Goal: Task Accomplishment & Management: Manage account settings

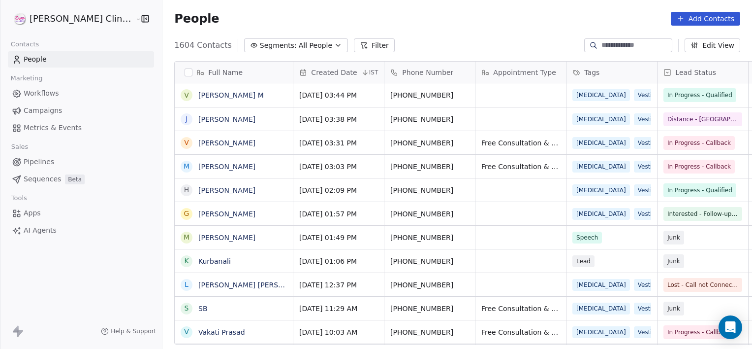
scroll to position [299, 611]
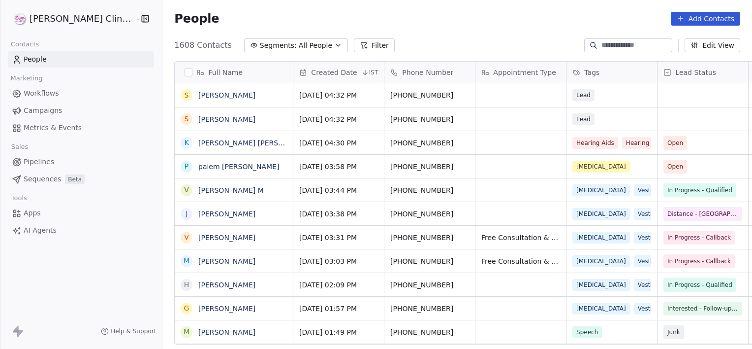
scroll to position [299, 611]
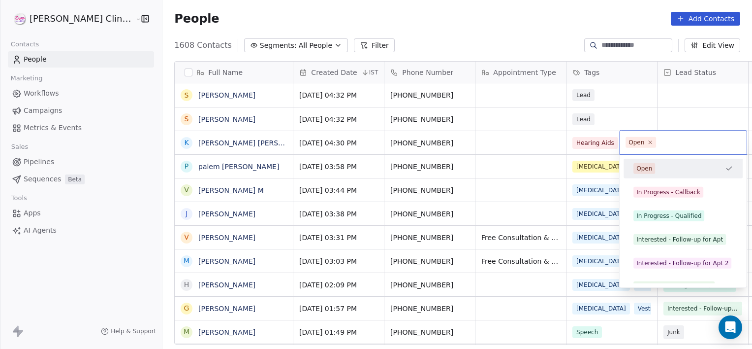
click at [576, 59] on html "RASYA Clinic External Contacts People Marketing Workflows Campaigns Metrics & E…" at bounding box center [376, 174] width 752 height 349
click at [713, 171] on div "Open" at bounding box center [678, 168] width 88 height 11
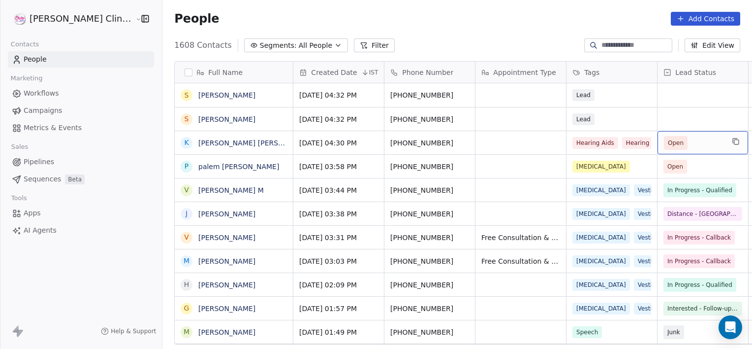
click at [673, 143] on span "Open" at bounding box center [694, 143] width 60 height 14
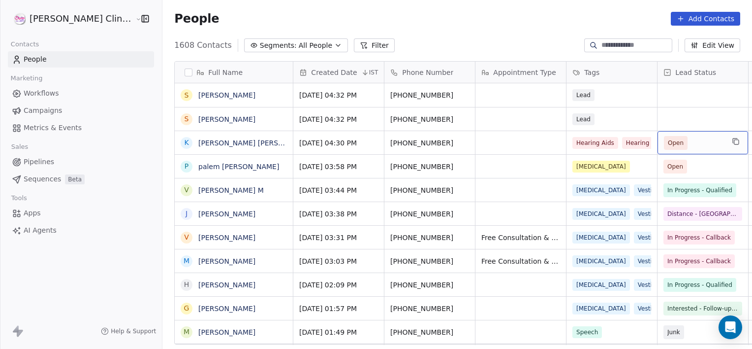
click at [672, 143] on span "Open" at bounding box center [694, 143] width 60 height 14
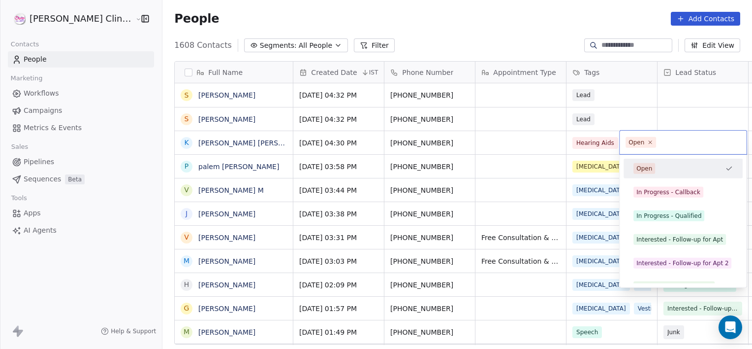
drag, startPoint x: 672, startPoint y: 143, endPoint x: 648, endPoint y: 158, distance: 28.5
click at [648, 158] on div "Open Open In Progress - Callback In Progress - Qualified Interested - Follow-up…" at bounding box center [683, 209] width 128 height 158
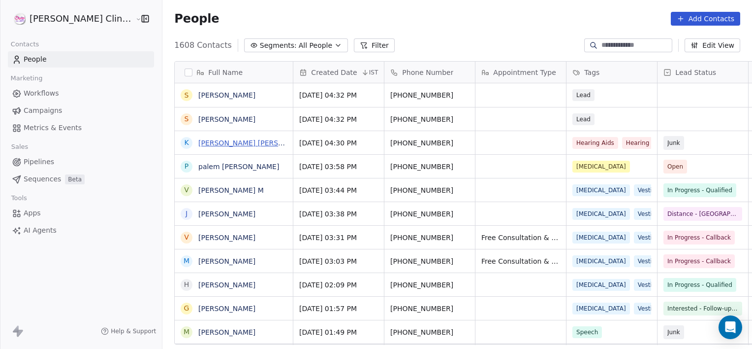
click at [211, 145] on link "[PERSON_NAME] [PERSON_NAME]" at bounding box center [256, 143] width 117 height 8
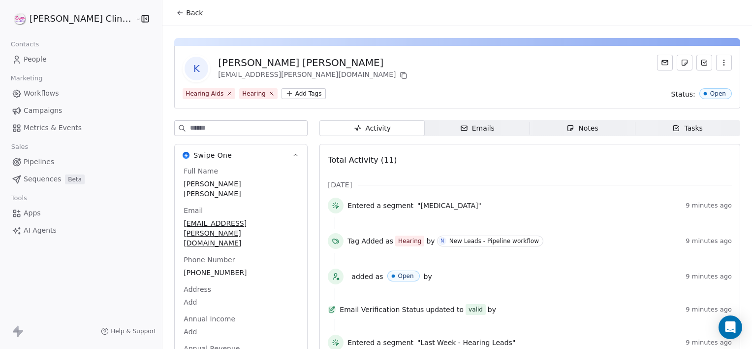
click at [567, 131] on div "Notes" at bounding box center [583, 128] width 32 height 10
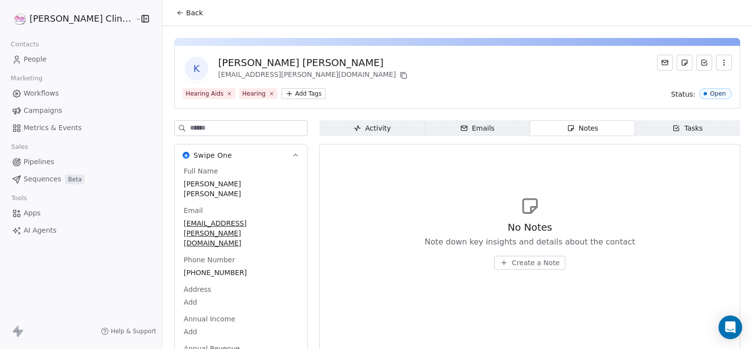
click at [525, 259] on span "Create a Note" at bounding box center [536, 262] width 48 height 10
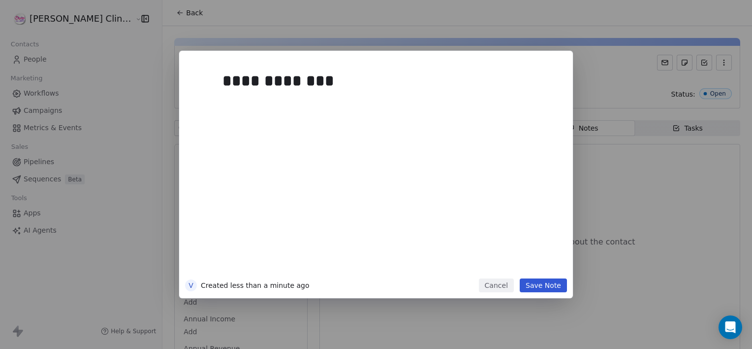
click at [538, 287] on button "Save Note" at bounding box center [543, 285] width 47 height 14
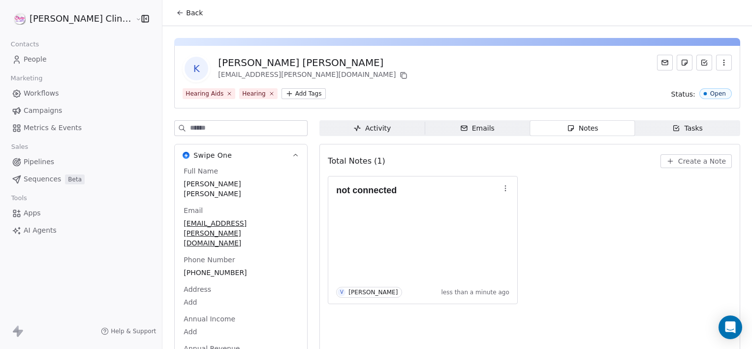
click at [176, 11] on icon at bounding box center [180, 13] width 8 height 8
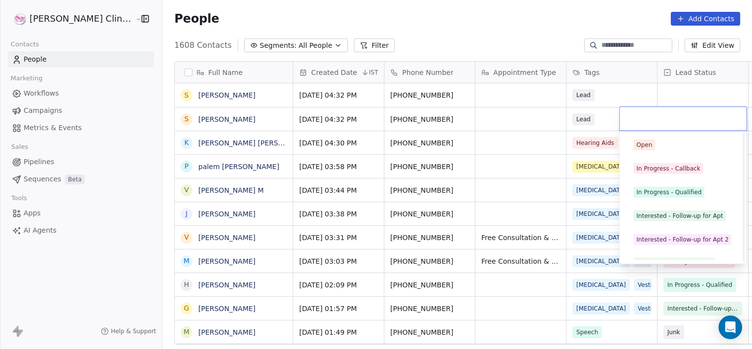
scroll to position [131, 0]
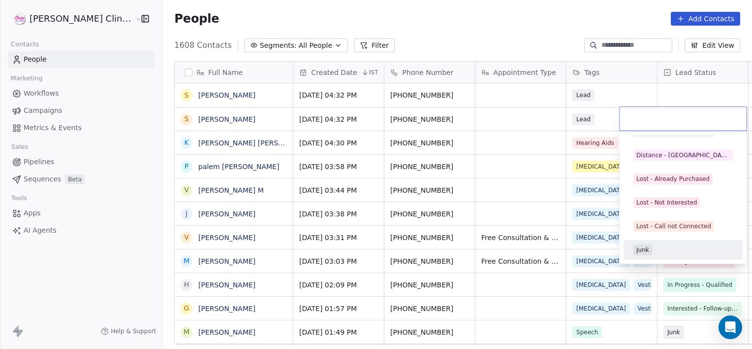
click at [671, 247] on div "Junk" at bounding box center [683, 249] width 99 height 11
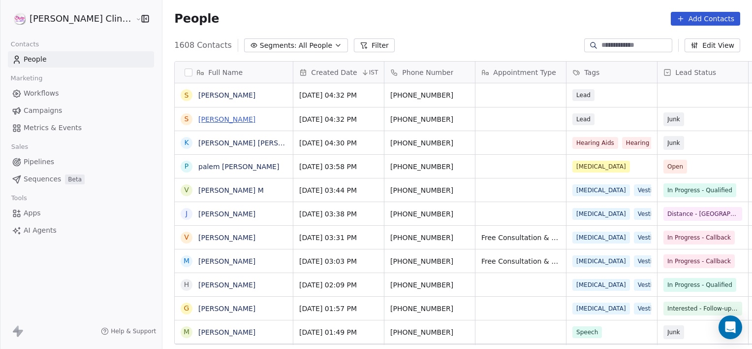
click at [198, 122] on link "[PERSON_NAME]" at bounding box center [226, 119] width 57 height 8
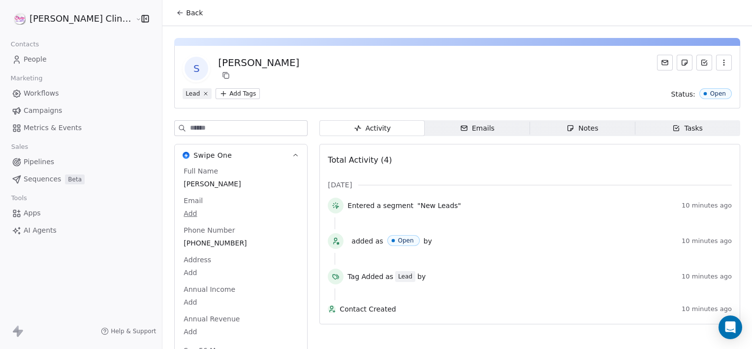
click at [567, 123] on div "Notes" at bounding box center [583, 128] width 32 height 10
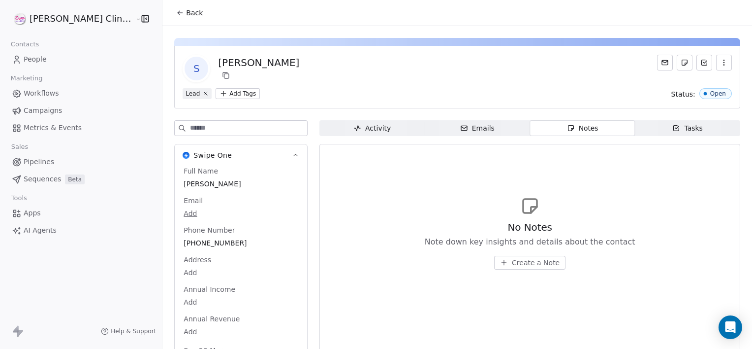
click at [512, 265] on span "Create a Note" at bounding box center [536, 262] width 48 height 10
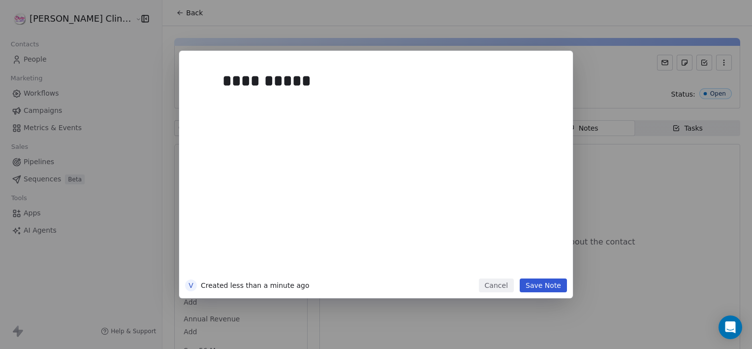
click at [544, 286] on button "Save Note" at bounding box center [543, 285] width 47 height 14
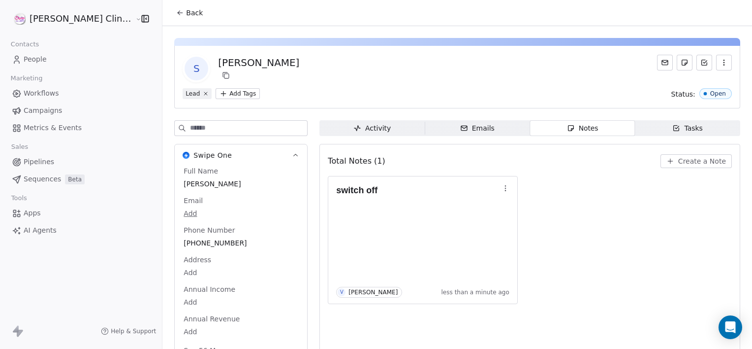
click at [178, 13] on icon at bounding box center [180, 13] width 4 height 0
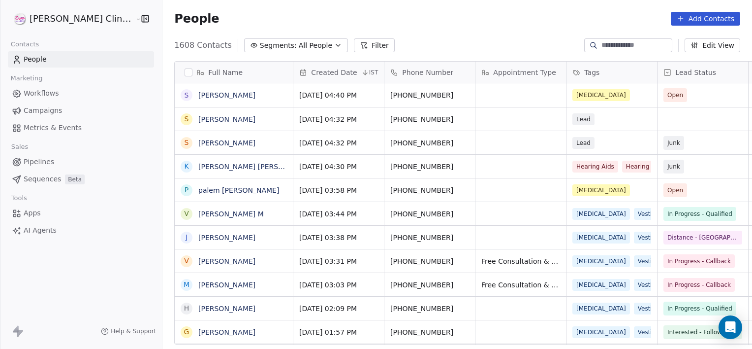
scroll to position [299, 611]
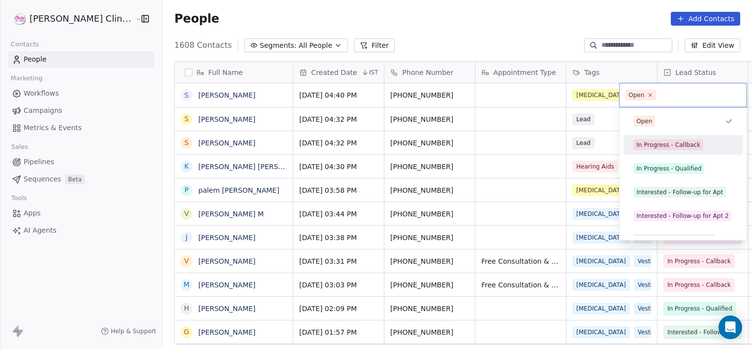
click at [658, 142] on div "In Progress - Callback" at bounding box center [669, 144] width 64 height 9
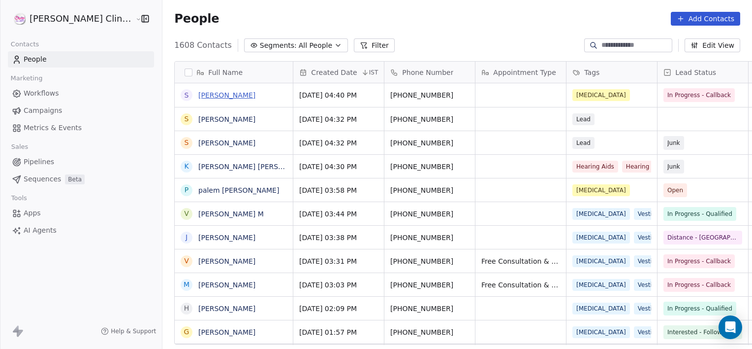
click at [198, 92] on link "Suresh Yadav" at bounding box center [226, 95] width 57 height 8
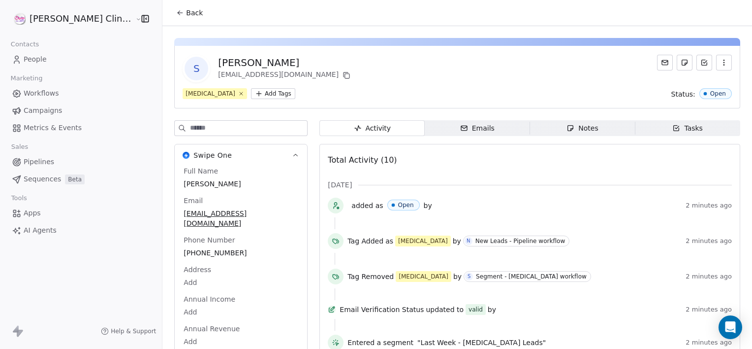
click at [530, 128] on span "Notes Notes" at bounding box center [582, 128] width 105 height 16
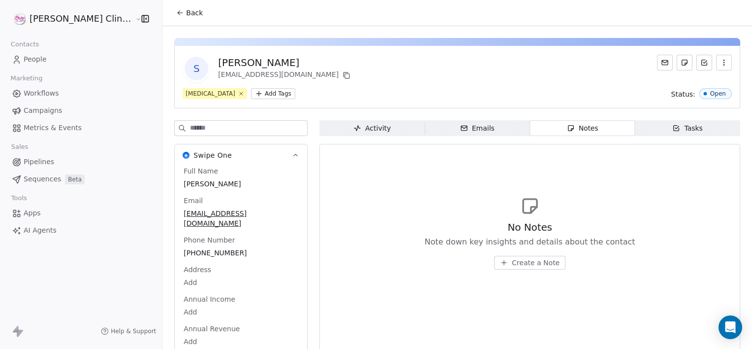
click at [520, 260] on span "Create a Note" at bounding box center [536, 262] width 48 height 10
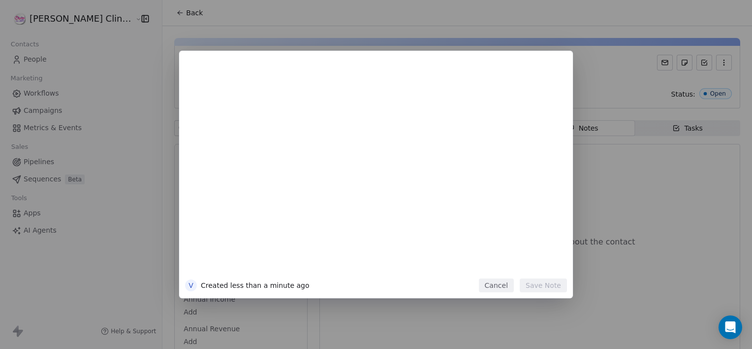
click at [496, 288] on button "Cancel" at bounding box center [496, 285] width 35 height 14
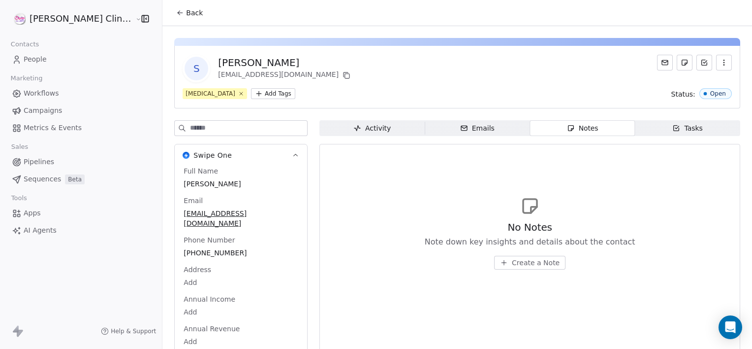
click at [186, 14] on span "Back" at bounding box center [194, 13] width 17 height 10
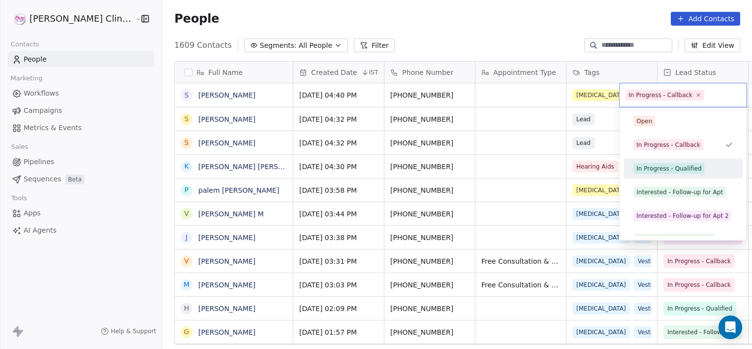
click at [645, 173] on span "In Progress - Qualified" at bounding box center [669, 168] width 71 height 11
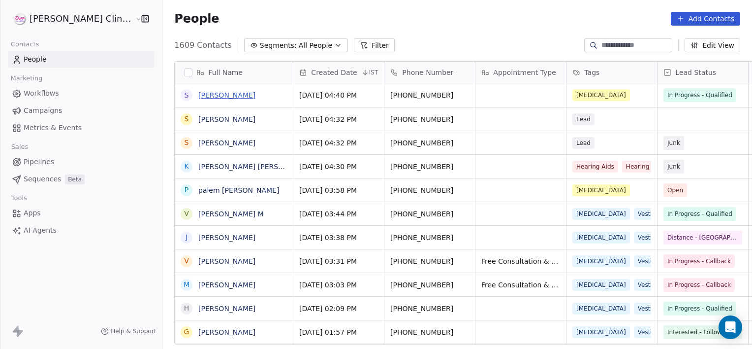
click at [198, 95] on link "Suresh Yadav" at bounding box center [226, 95] width 57 height 8
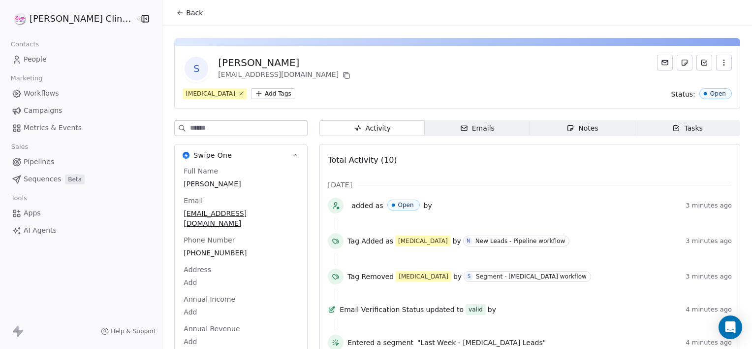
click at [540, 125] on span "Notes Notes" at bounding box center [582, 128] width 105 height 16
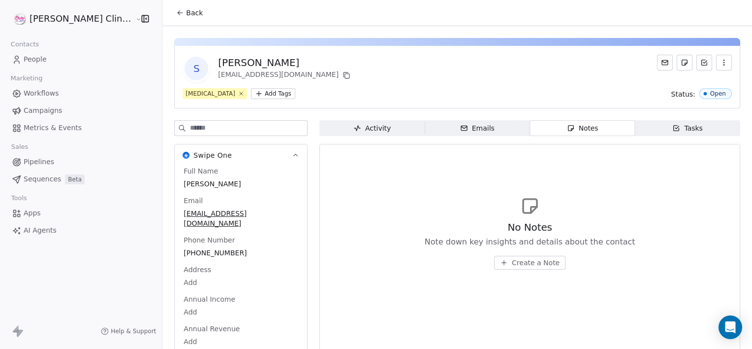
click at [512, 262] on span "Create a Note" at bounding box center [536, 262] width 48 height 10
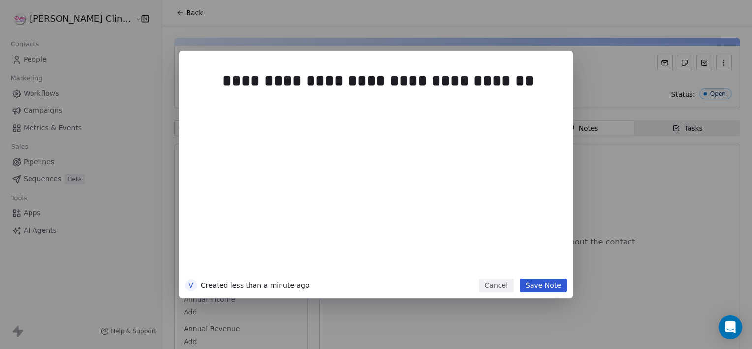
click at [542, 288] on button "Save Note" at bounding box center [543, 285] width 47 height 14
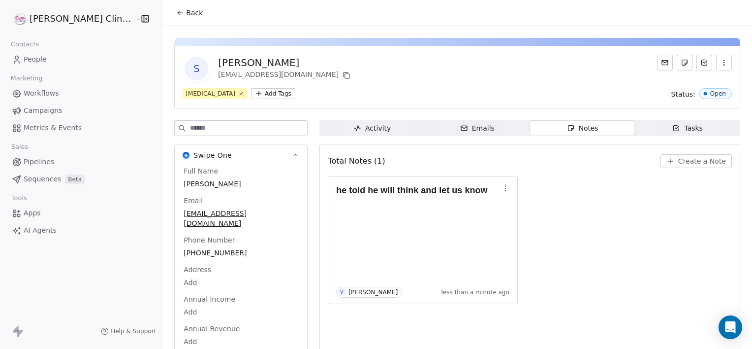
click at [186, 14] on span "Back" at bounding box center [194, 13] width 17 height 10
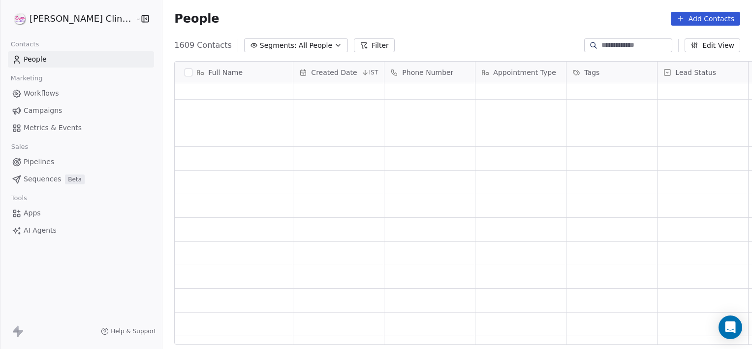
scroll to position [299, 611]
click at [490, 30] on div "People Add Contacts" at bounding box center [457, 18] width 590 height 37
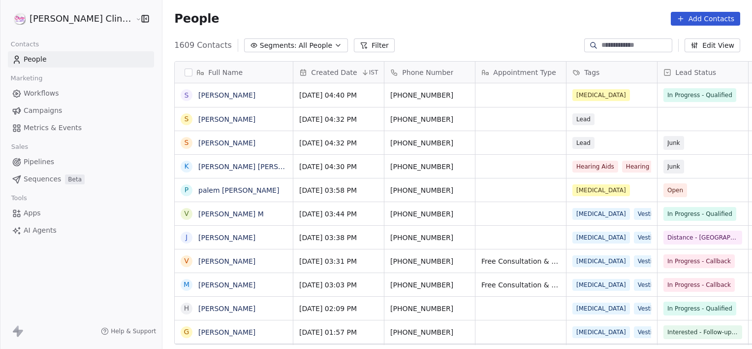
scroll to position [299, 611]
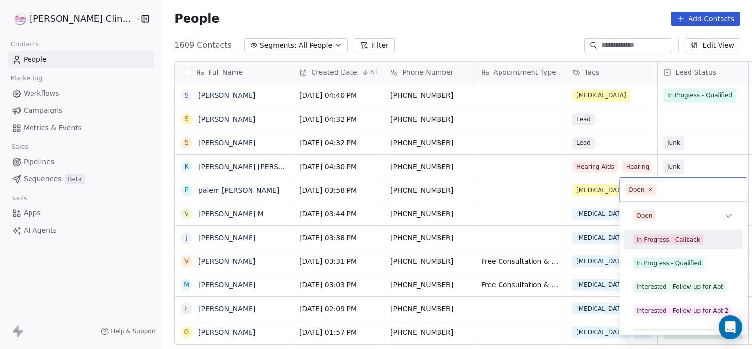
click at [679, 235] on div "In Progress - Callback" at bounding box center [669, 239] width 64 height 9
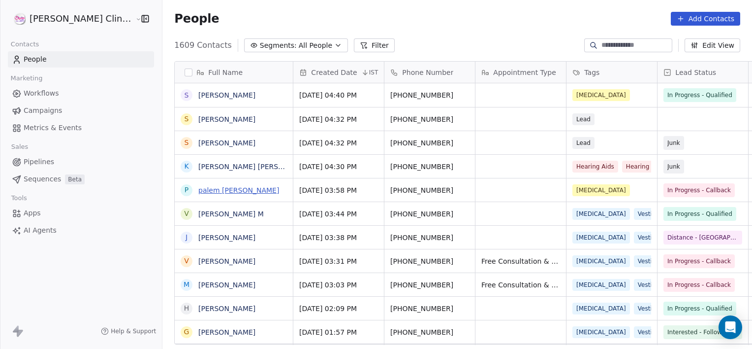
click at [209, 188] on link "palem [PERSON_NAME]" at bounding box center [238, 190] width 81 height 8
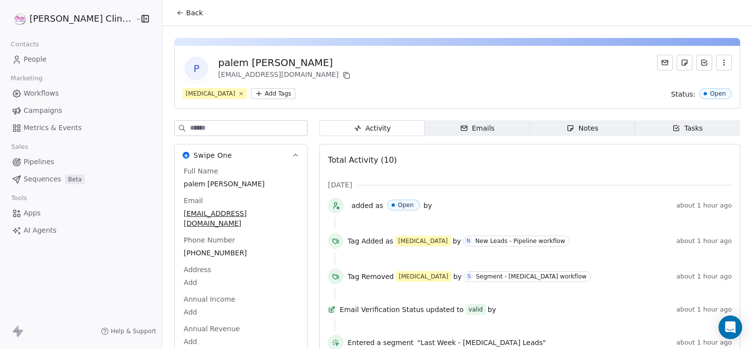
click at [577, 128] on div "Notes" at bounding box center [583, 128] width 32 height 10
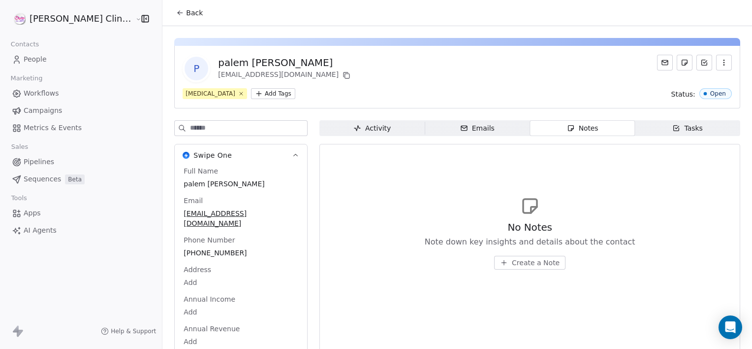
click at [525, 264] on span "Create a Note" at bounding box center [536, 262] width 48 height 10
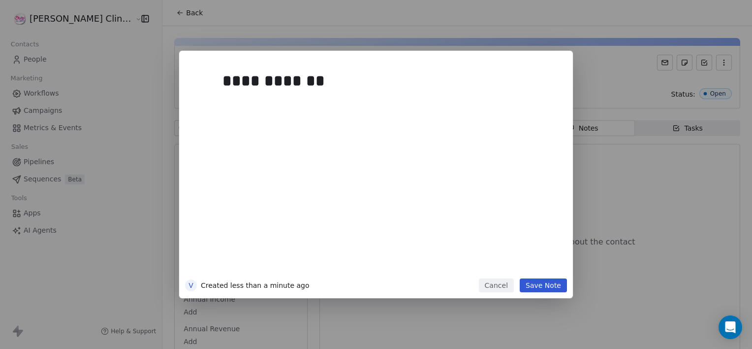
click at [548, 288] on button "Save Note" at bounding box center [543, 285] width 47 height 14
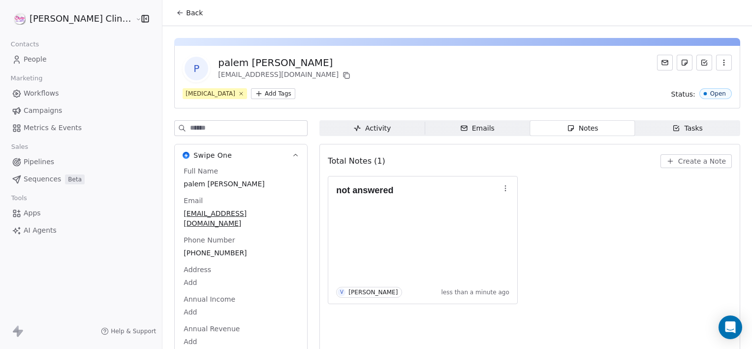
click at [170, 19] on button "Back" at bounding box center [189, 13] width 38 height 18
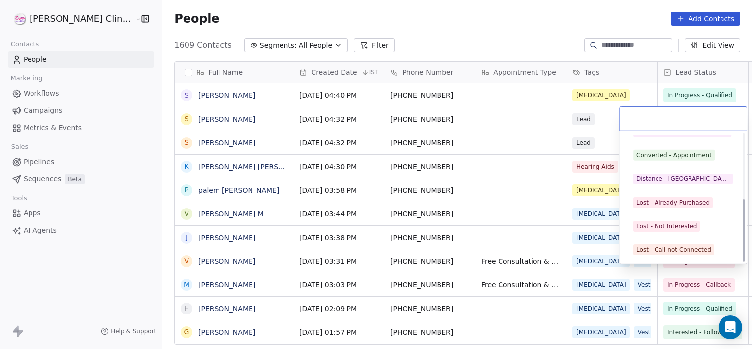
scroll to position [131, 0]
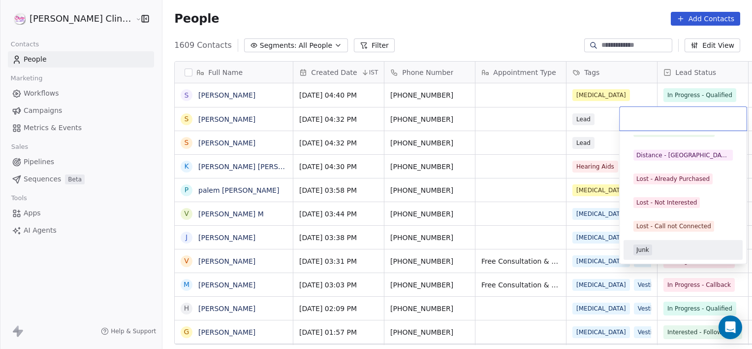
click at [642, 253] on div "Junk" at bounding box center [643, 249] width 13 height 9
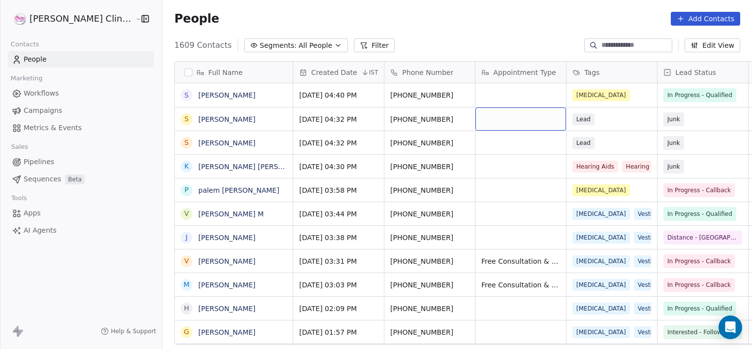
click at [490, 128] on div "grid" at bounding box center [521, 118] width 91 height 23
click at [491, 128] on textarea at bounding box center [492, 122] width 90 height 31
click at [639, 42] on html "RASYA Clinic External Contacts People Marketing Workflows Campaigns Metrics & E…" at bounding box center [376, 174] width 752 height 349
click at [639, 42] on input at bounding box center [636, 45] width 69 height 10
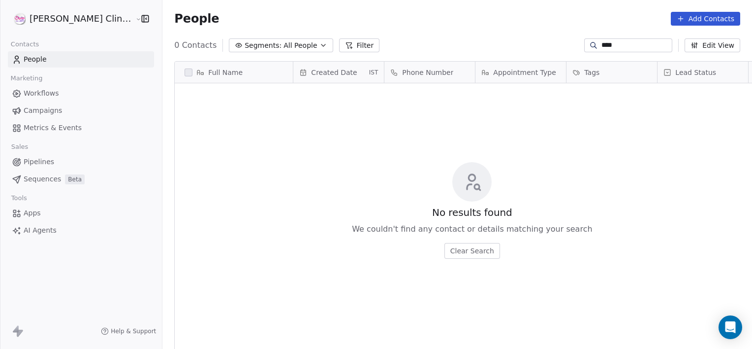
scroll to position [299, 611]
type input "******"
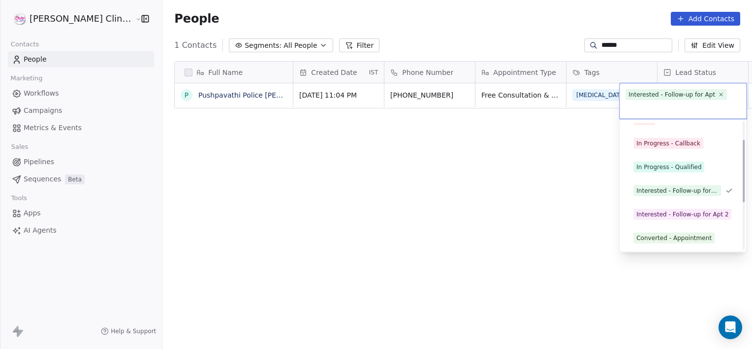
scroll to position [37, 0]
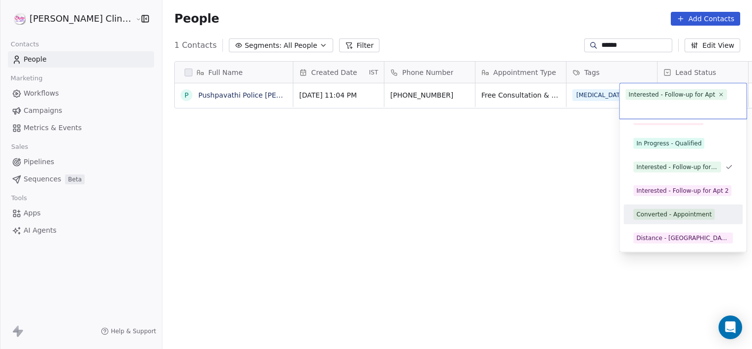
click at [687, 213] on div "Converted - Appointment" at bounding box center [674, 214] width 75 height 9
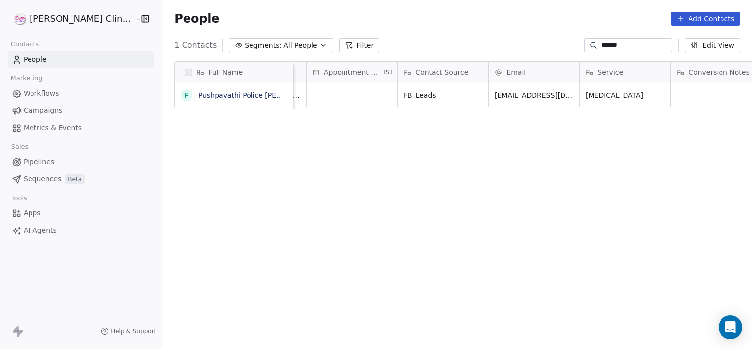
scroll to position [0, 897]
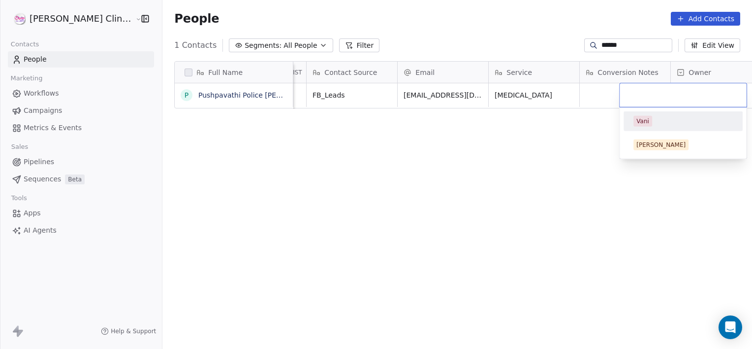
click at [647, 128] on div "Vani" at bounding box center [683, 121] width 111 height 16
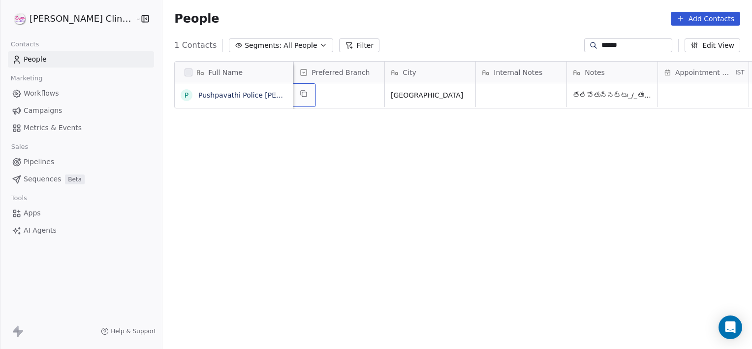
scroll to position [0, 364]
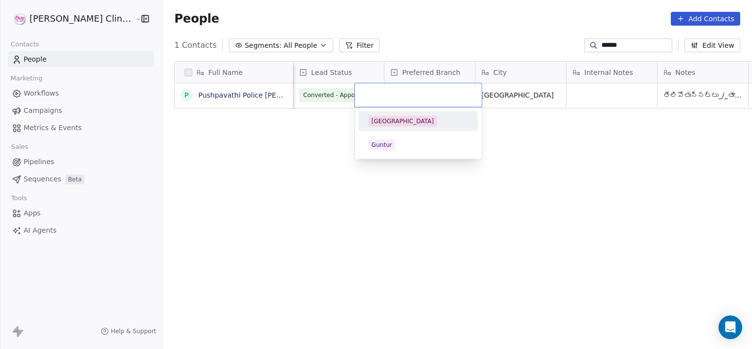
click at [387, 124] on div "[GEOGRAPHIC_DATA]" at bounding box center [403, 121] width 63 height 9
